Goal: Information Seeking & Learning: Learn about a topic

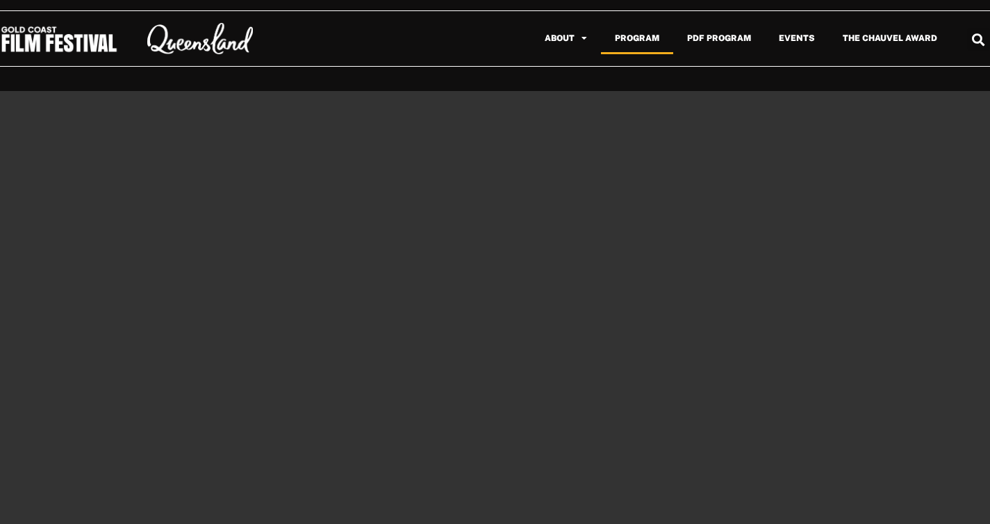
click at [641, 40] on link "Program" at bounding box center [637, 38] width 72 height 32
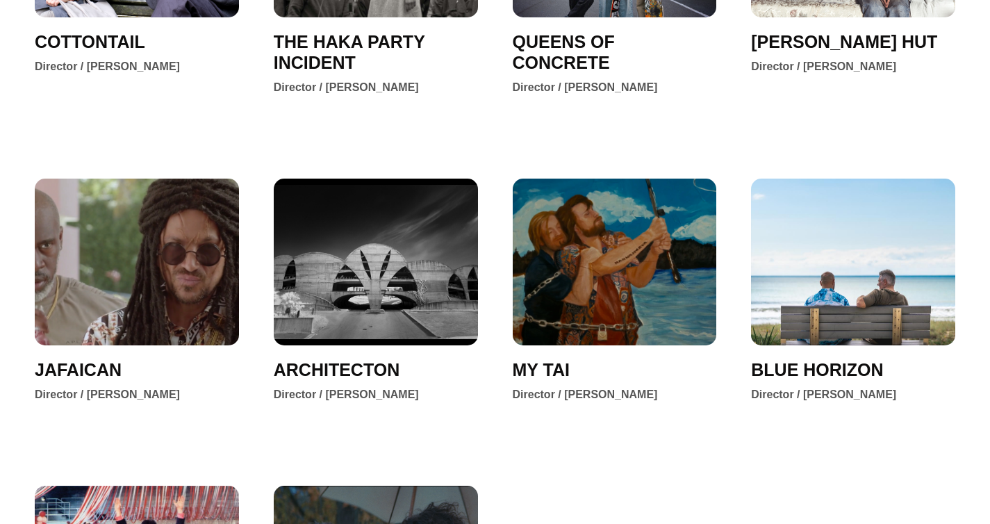
scroll to position [1770, 0]
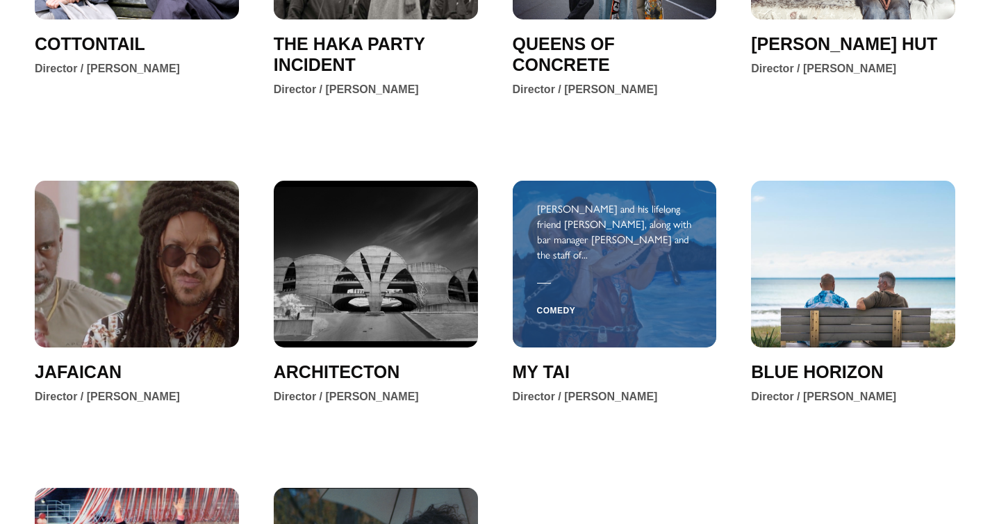
click at [576, 217] on div "[PERSON_NAME] and his lifelong friend [PERSON_NAME], along with bar manager [PE…" at bounding box center [615, 231] width 156 height 61
